Goal: Task Accomplishment & Management: Use online tool/utility

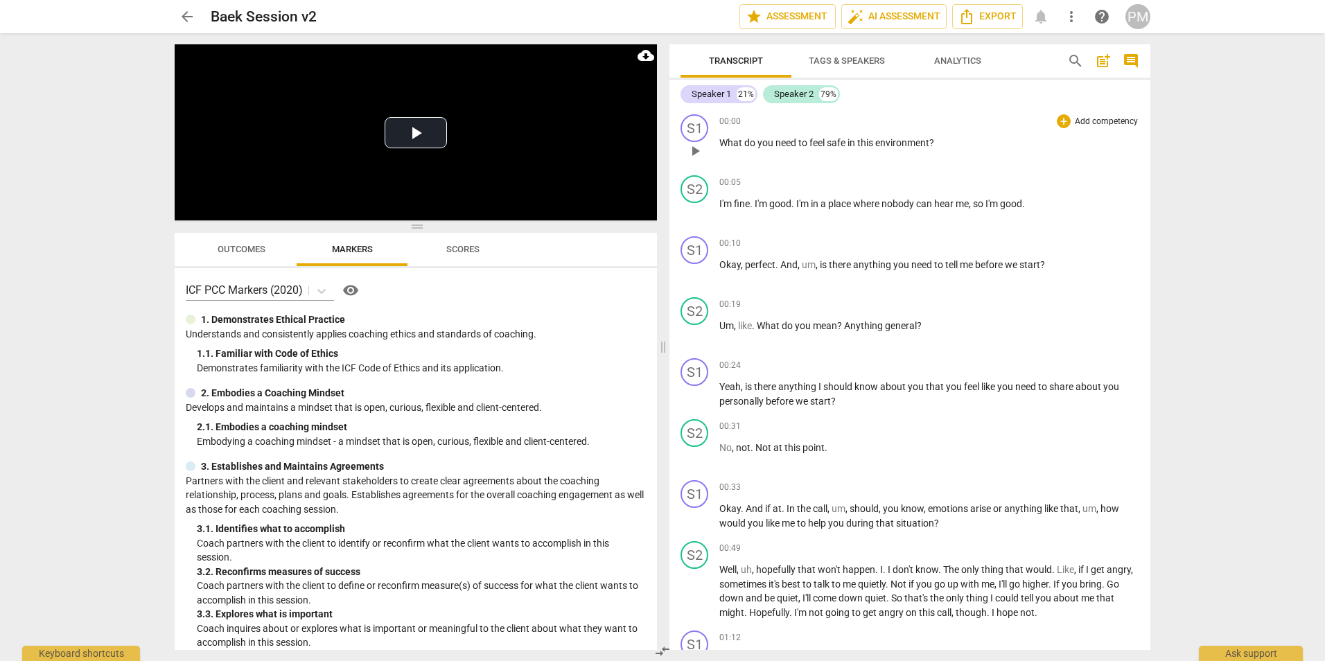
click at [696, 154] on span "play_arrow" at bounding box center [695, 151] width 17 height 17
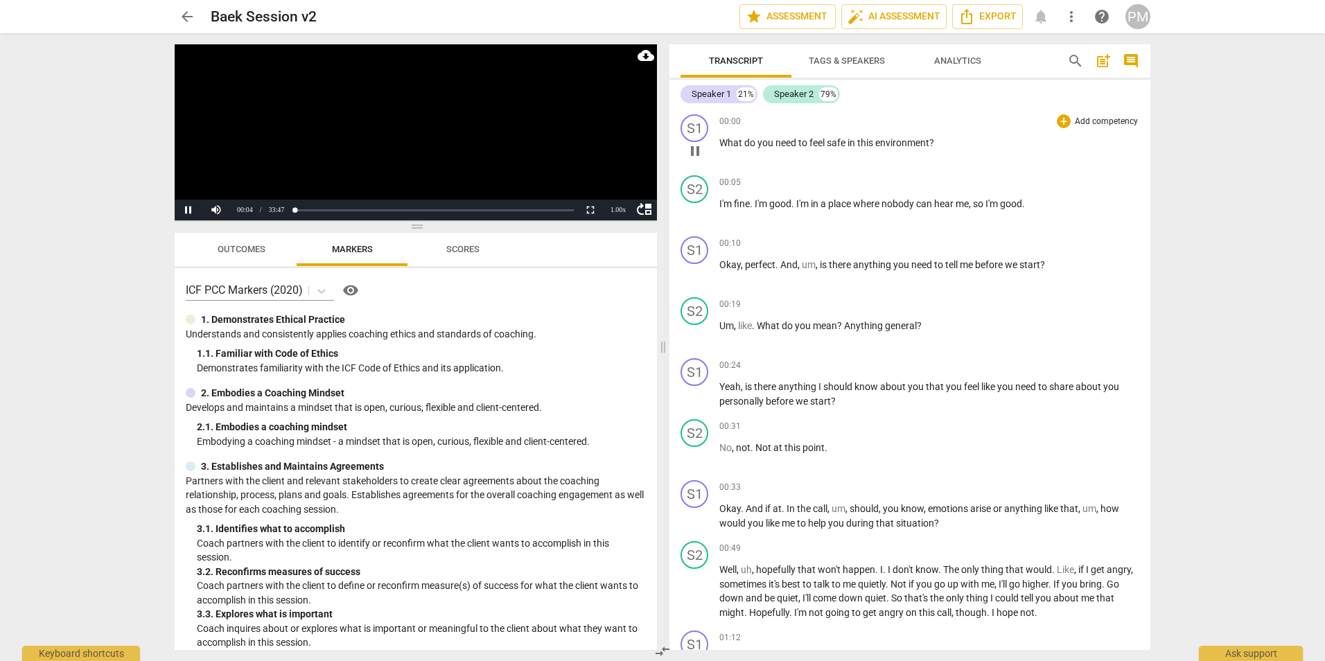
click at [697, 157] on span "pause" at bounding box center [695, 151] width 17 height 17
click at [1138, 24] on div "PM" at bounding box center [1137, 16] width 25 height 25
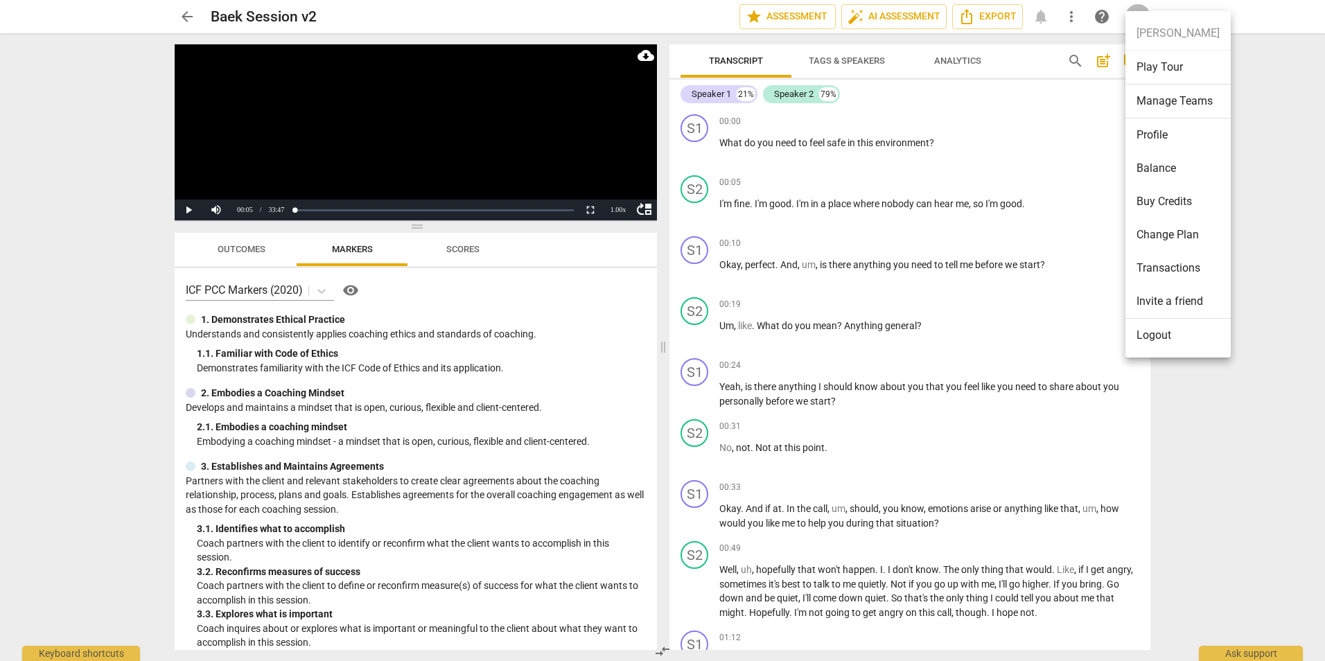
click at [1153, 97] on li "Manage Teams" at bounding box center [1177, 102] width 105 height 34
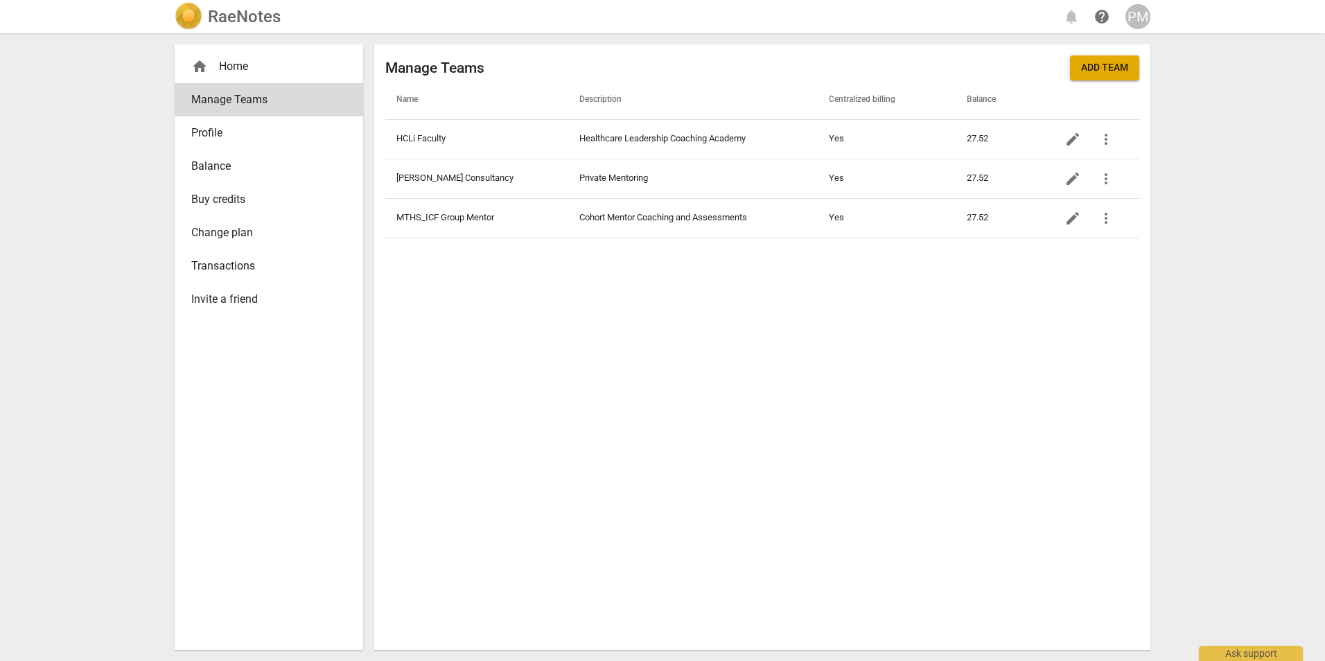
click at [247, 67] on div "home Home" at bounding box center [263, 66] width 144 height 17
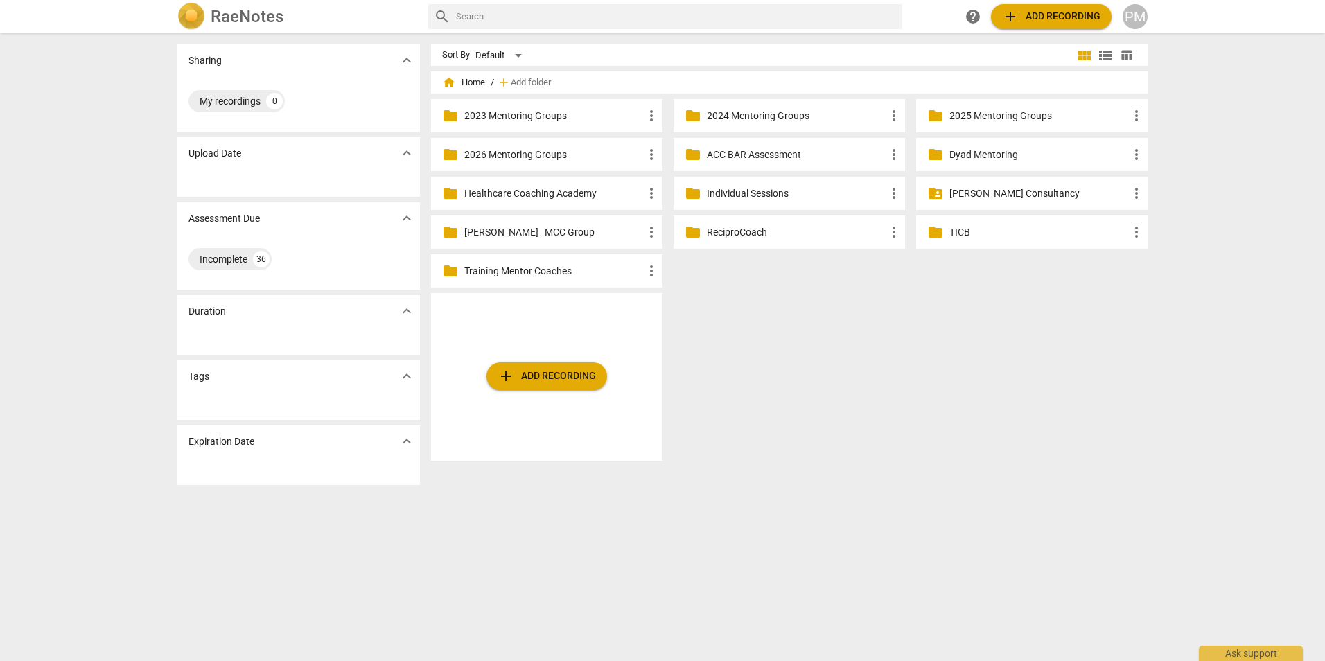
click at [542, 378] on span "add Add recording" at bounding box center [546, 376] width 98 height 17
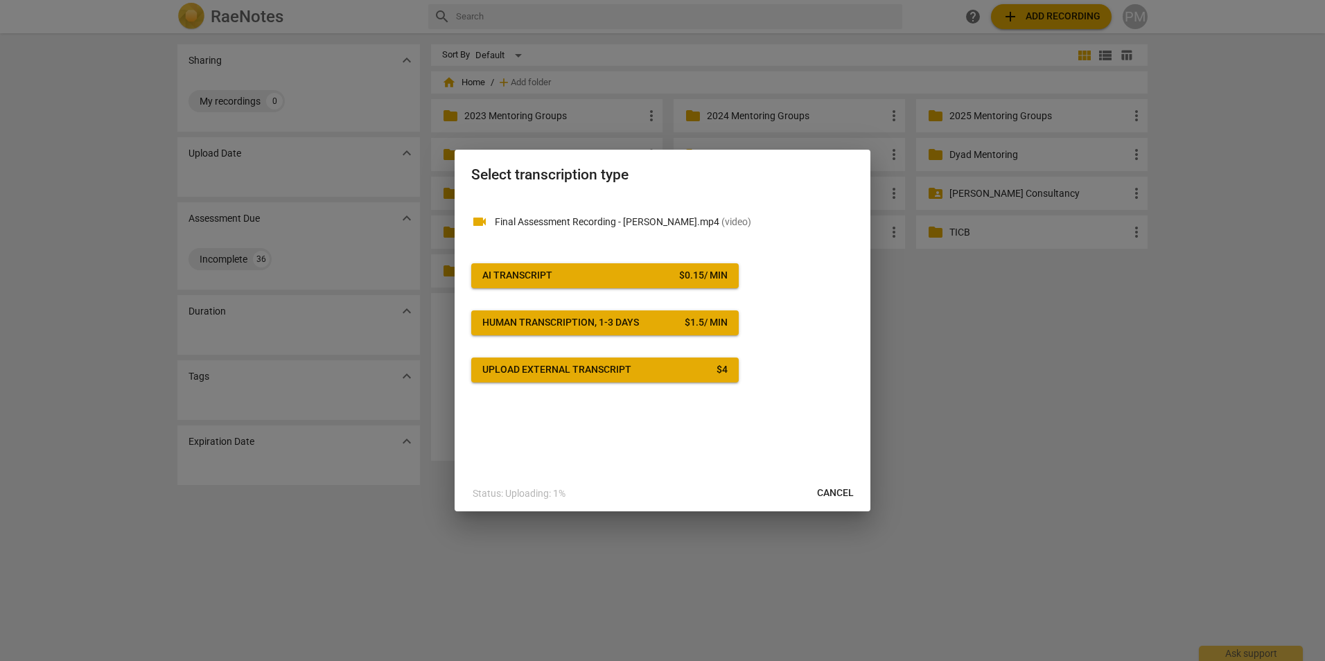
click at [543, 273] on div "AI Transcript" at bounding box center [517, 276] width 70 height 14
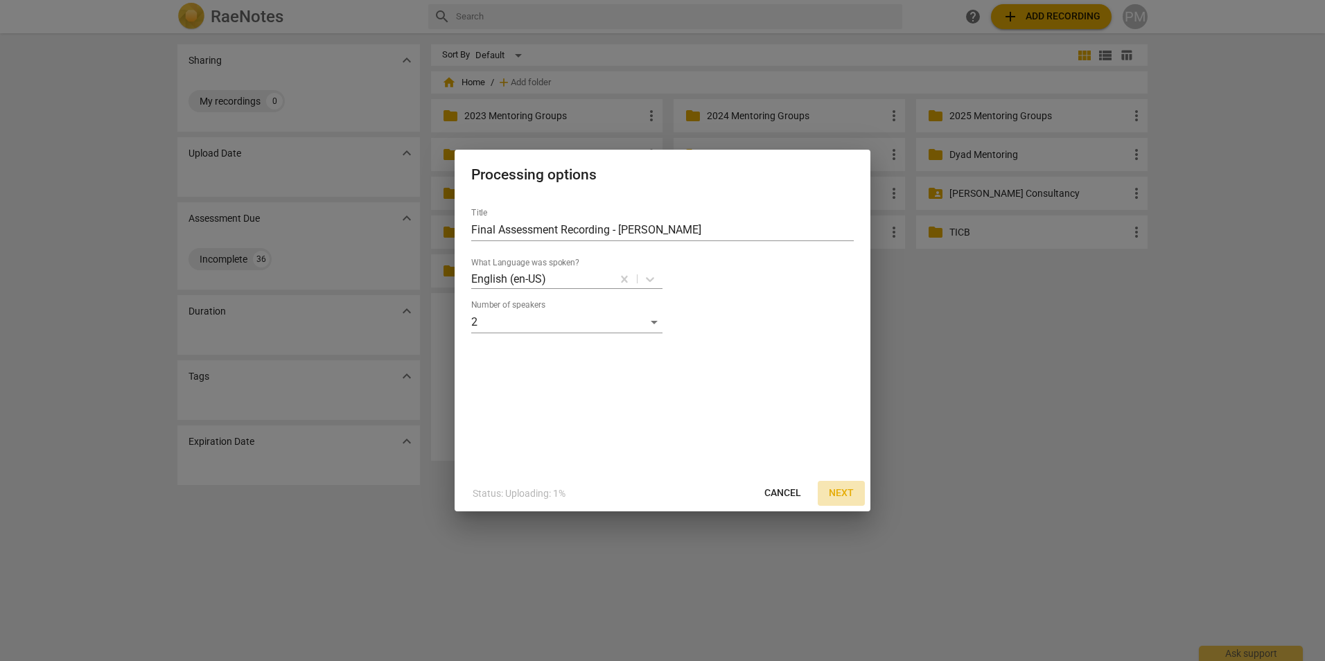
click at [842, 494] on span "Next" at bounding box center [841, 493] width 25 height 14
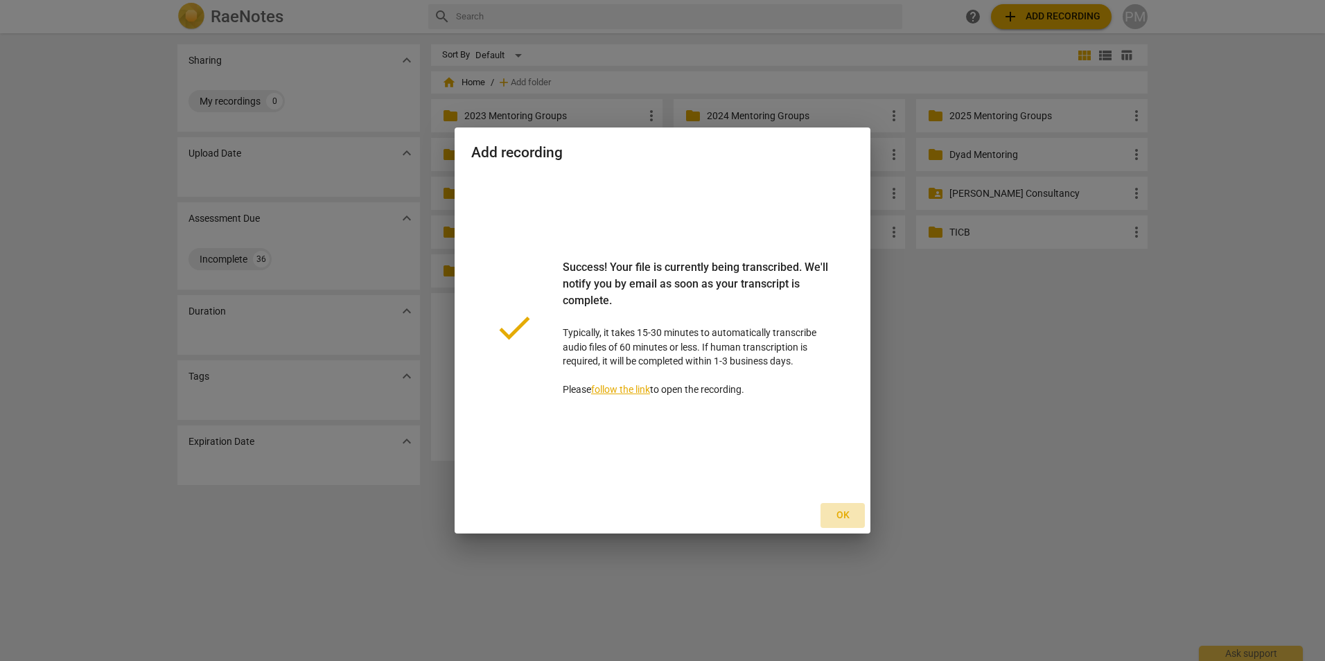
click at [844, 513] on span "Ok" at bounding box center [842, 515] width 22 height 14
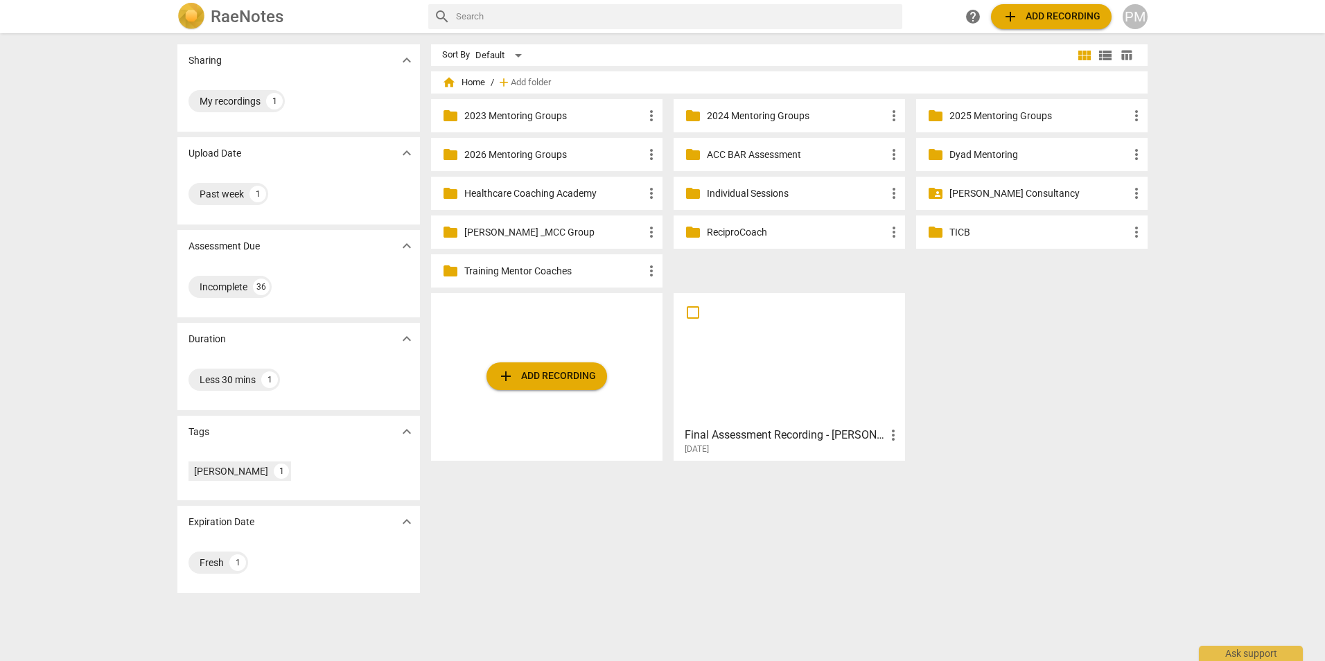
click at [727, 373] on div at bounding box center [789, 359] width 222 height 123
